Goal: Check status: Check status

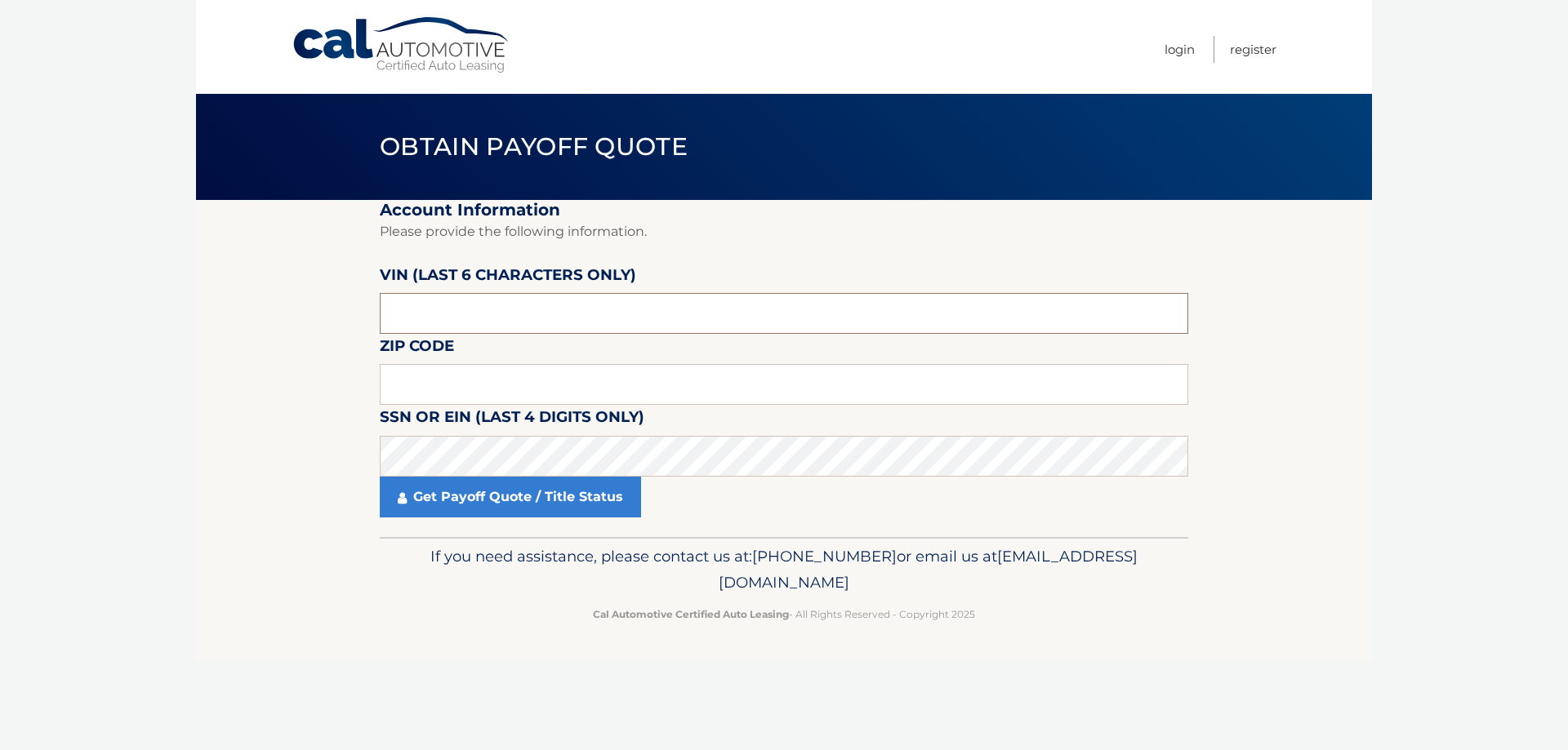
click at [431, 309] on input "text" at bounding box center [784, 314] width 808 height 41
drag, startPoint x: 442, startPoint y: 309, endPoint x: 396, endPoint y: 316, distance: 46.5
click at [396, 316] on input "text" at bounding box center [784, 314] width 808 height 41
type input "284293"
click at [557, 379] on input "text" at bounding box center [784, 384] width 808 height 41
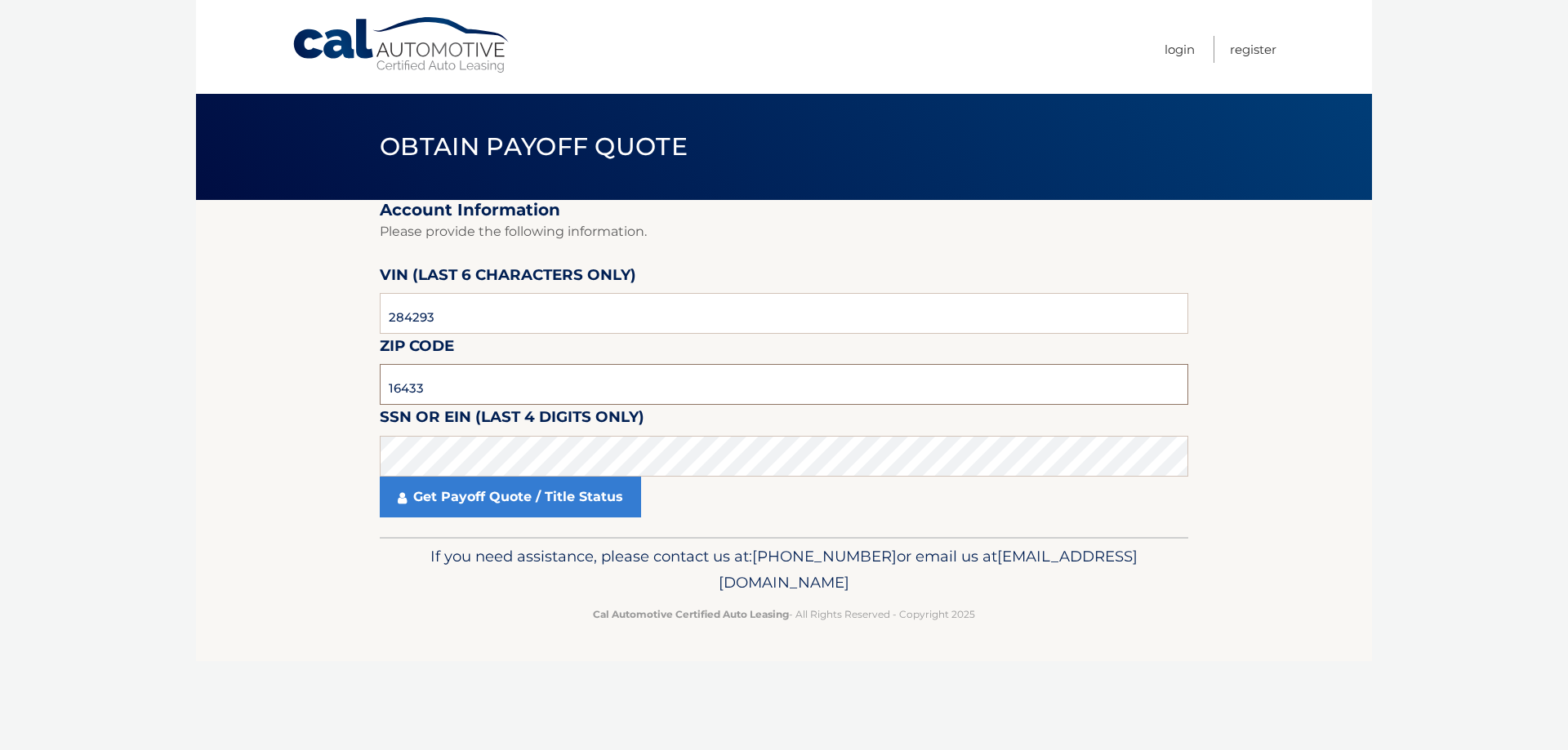
type input "16433"
click at [506, 511] on link "Get Payoff Quote / Title Status" at bounding box center [510, 497] width 261 height 41
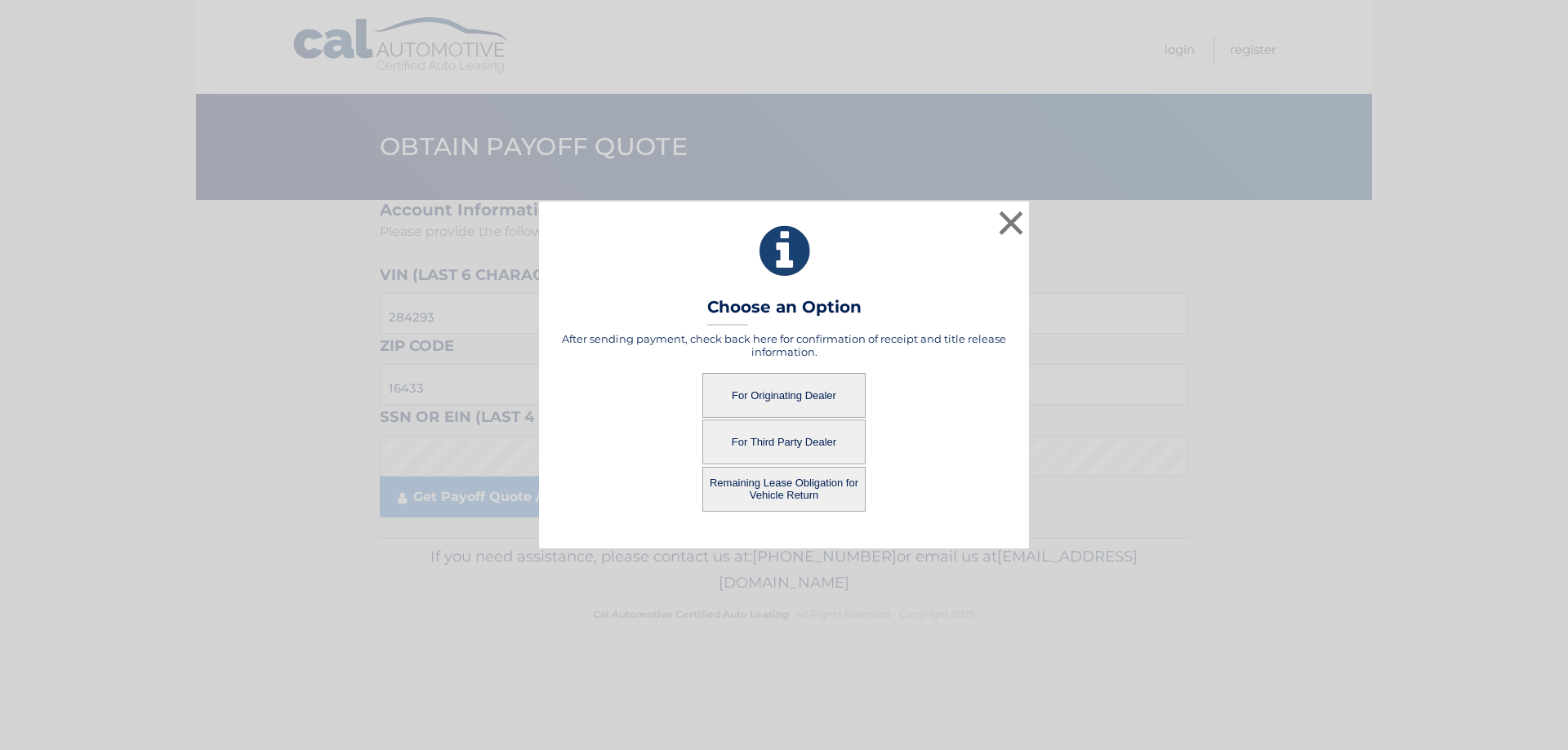
click at [771, 440] on button "For Third Party Dealer" at bounding box center [784, 442] width 163 height 45
click at [753, 434] on button "For Third Party Dealer" at bounding box center [784, 442] width 163 height 45
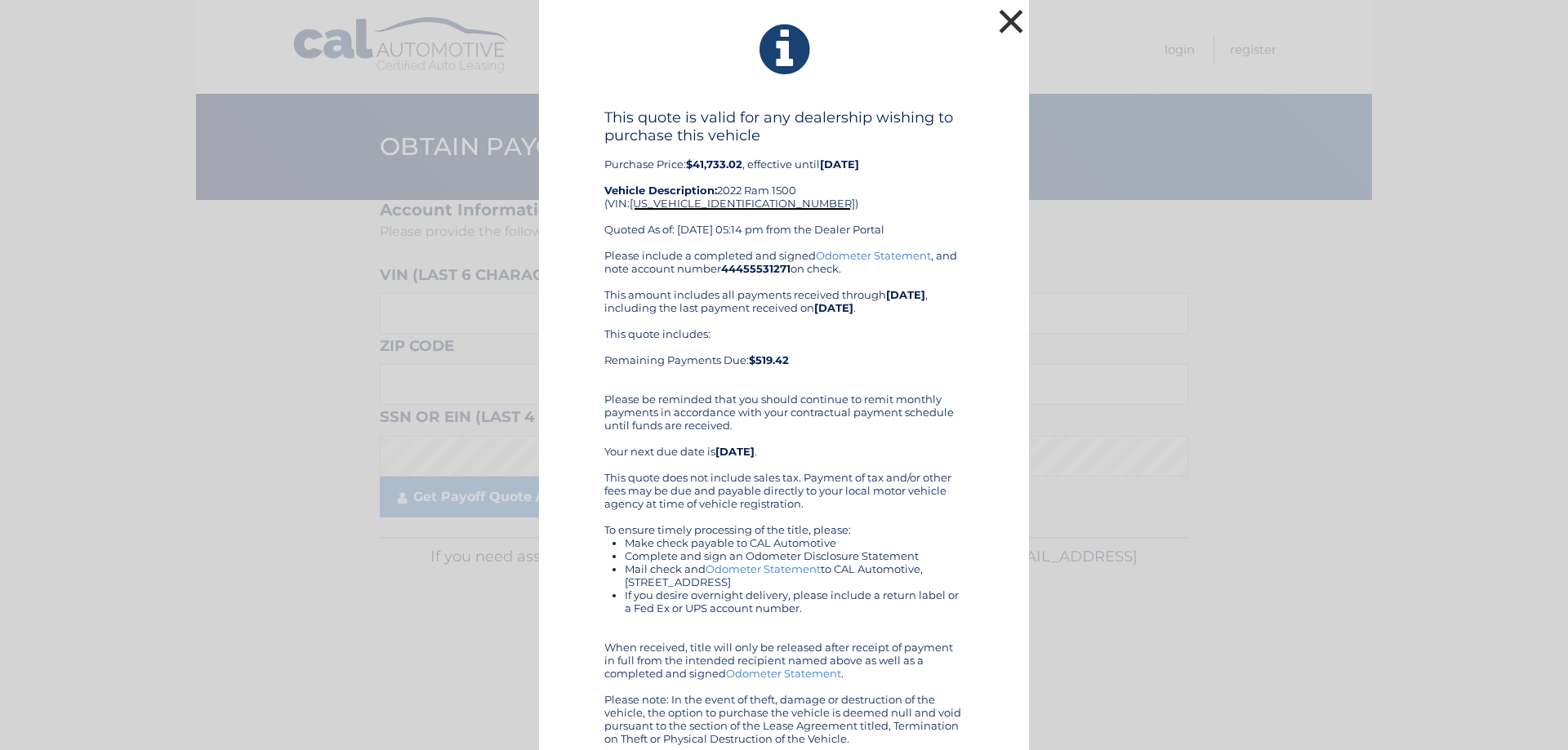
click at [1000, 17] on button "×" at bounding box center [1010, 21] width 33 height 33
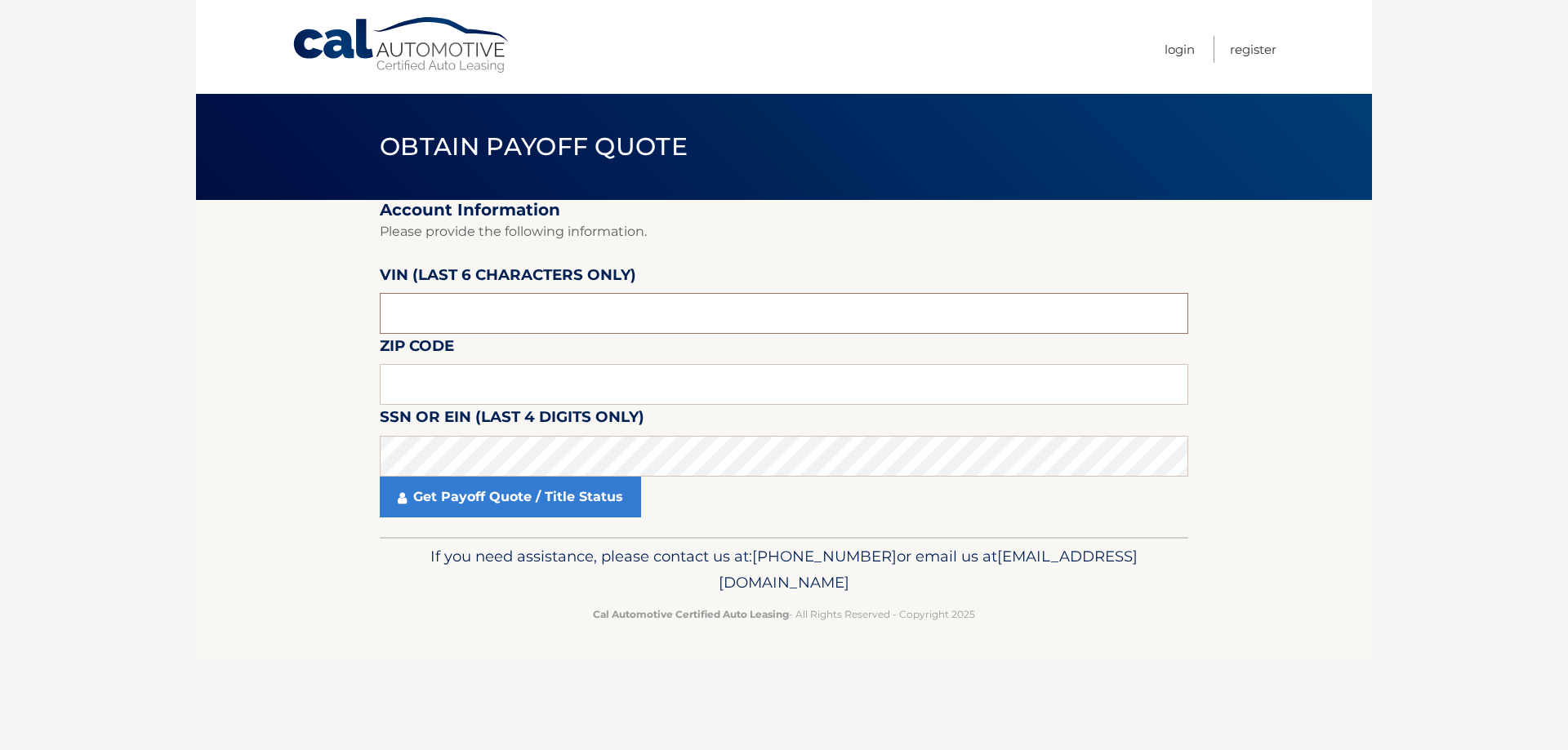
click at [561, 315] on input "text" at bounding box center [784, 314] width 808 height 41
type input "284293"
click at [546, 378] on input "text" at bounding box center [784, 384] width 808 height 41
type input "16433"
click at [472, 500] on link "Get Payoff Quote / Title Status" at bounding box center [510, 497] width 261 height 41
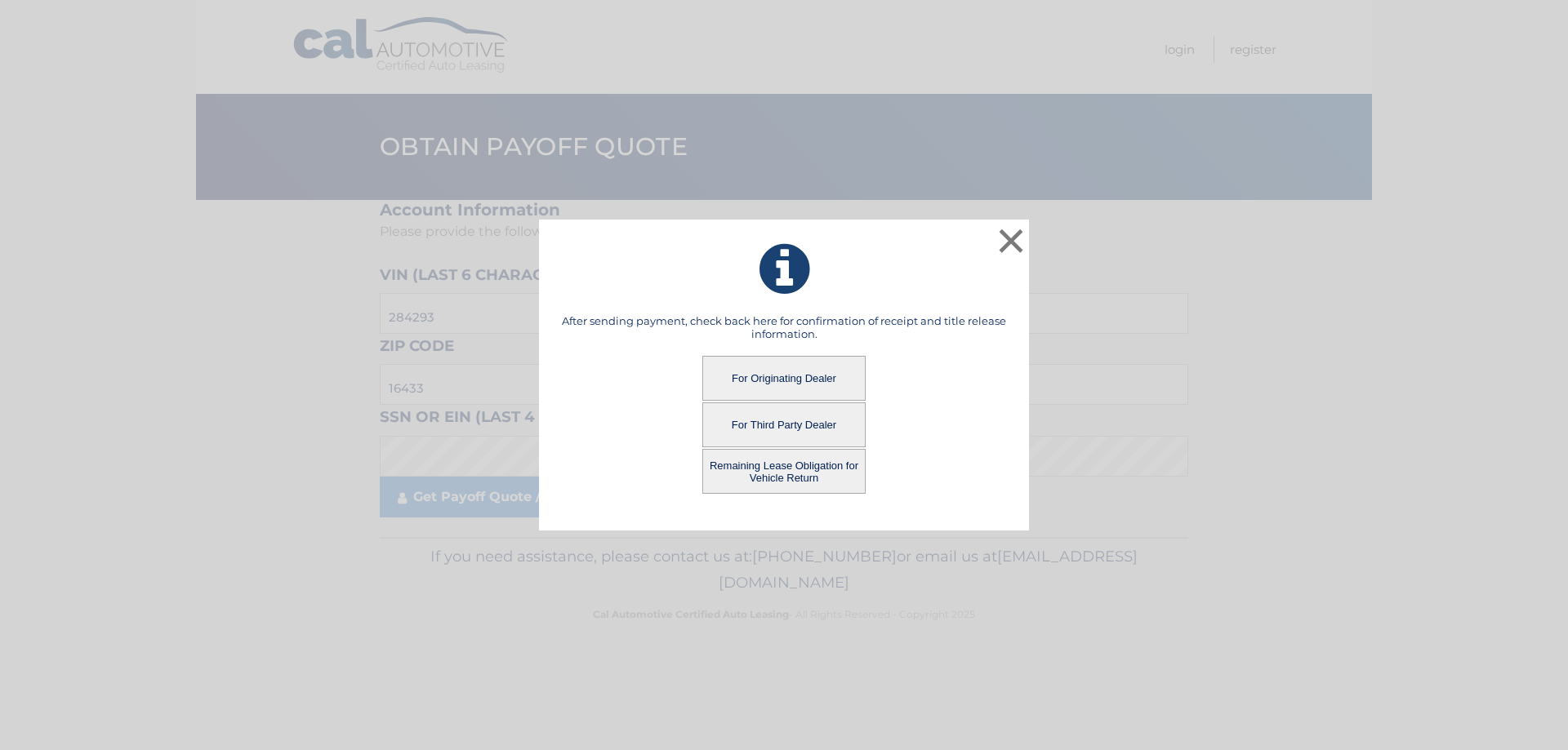
click at [758, 371] on button "For Originating Dealer" at bounding box center [784, 378] width 163 height 45
click at [784, 378] on button "For Originating Dealer" at bounding box center [784, 378] width 163 height 45
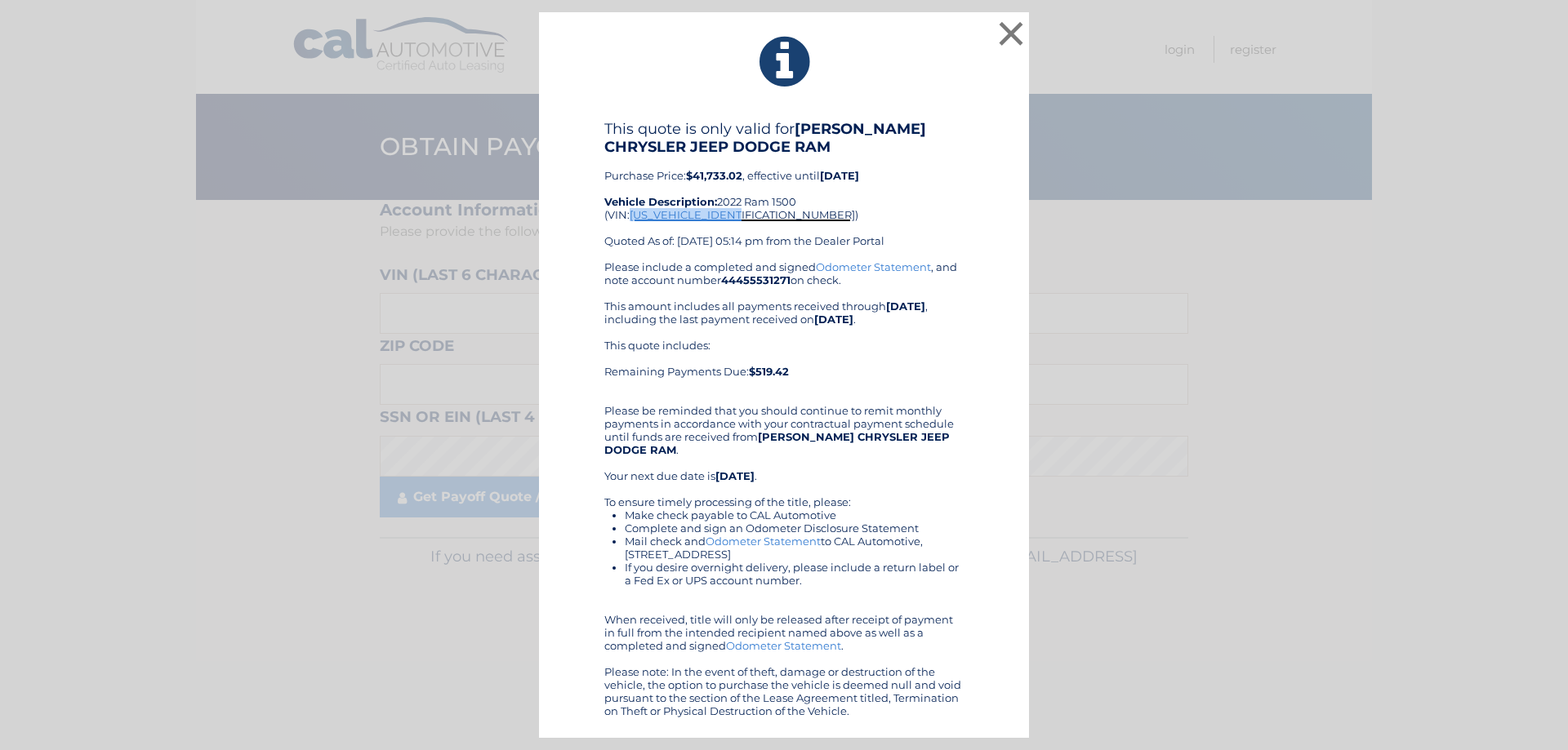
drag, startPoint x: 631, startPoint y: 215, endPoint x: 741, endPoint y: 212, distance: 110.0
click at [741, 212] on span "[US_VEHICLE_IDENTIFICATION_NUMBER]" at bounding box center [742, 214] width 226 height 13
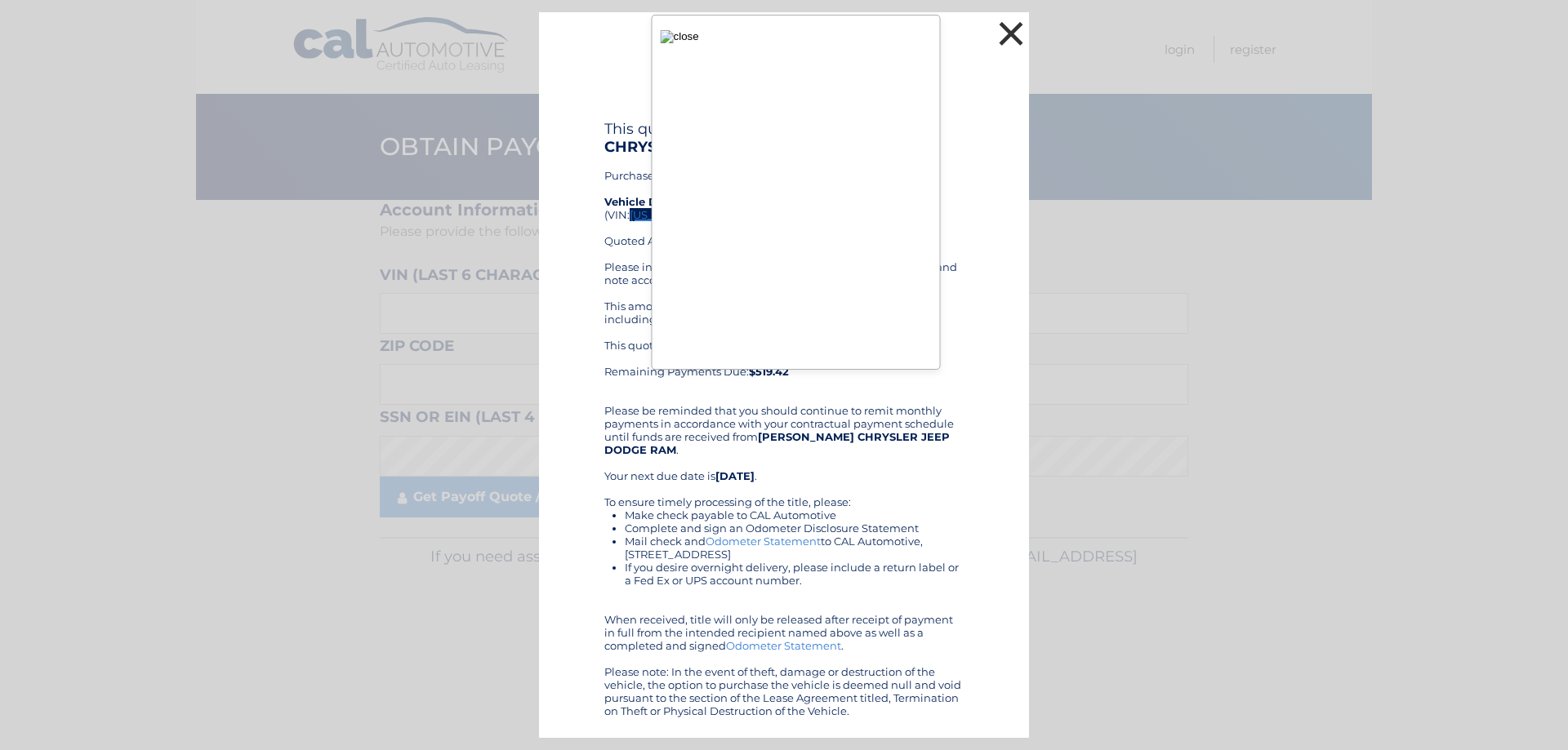
click at [1013, 39] on button "×" at bounding box center [1010, 33] width 33 height 33
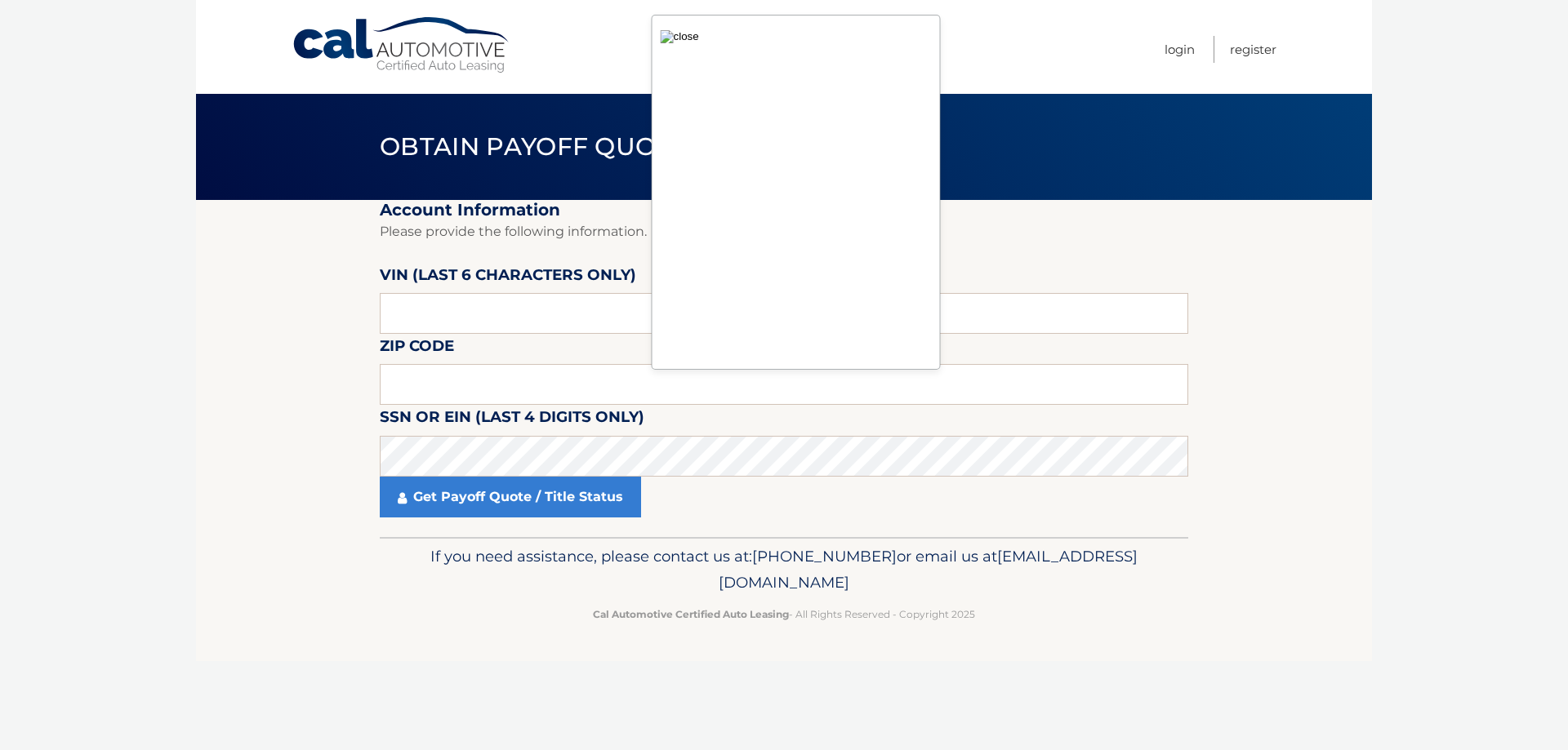
click at [673, 39] on img "button" at bounding box center [680, 36] width 39 height 13
